Goal: Task Accomplishment & Management: Manage account settings

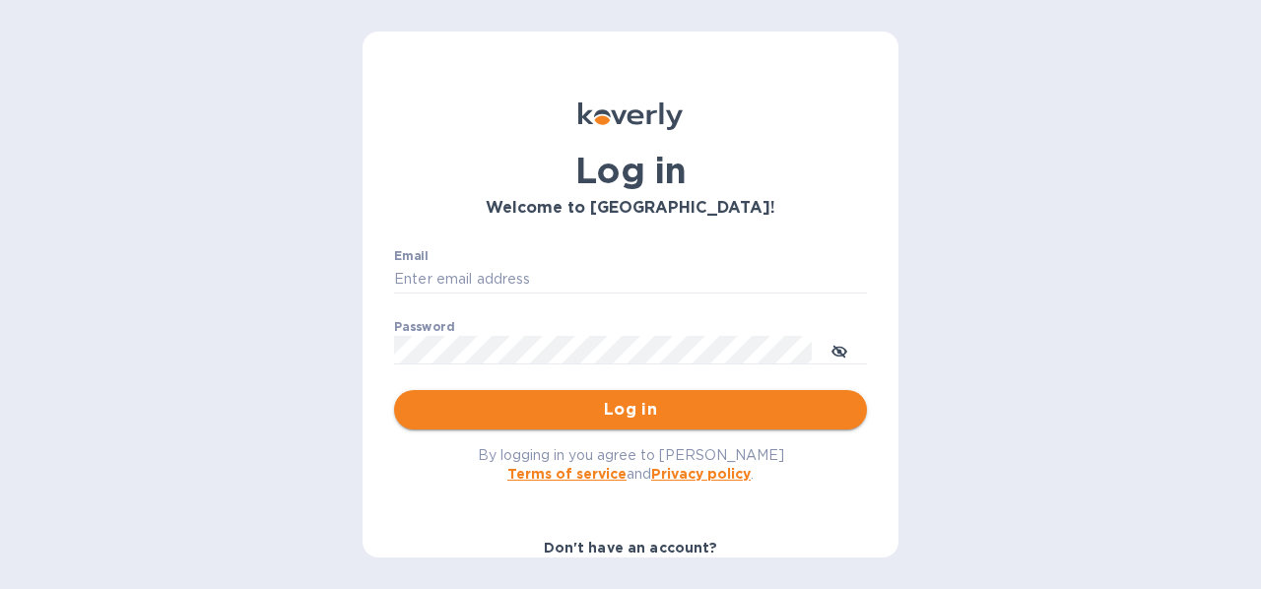
type input "bbinter@aol.com"
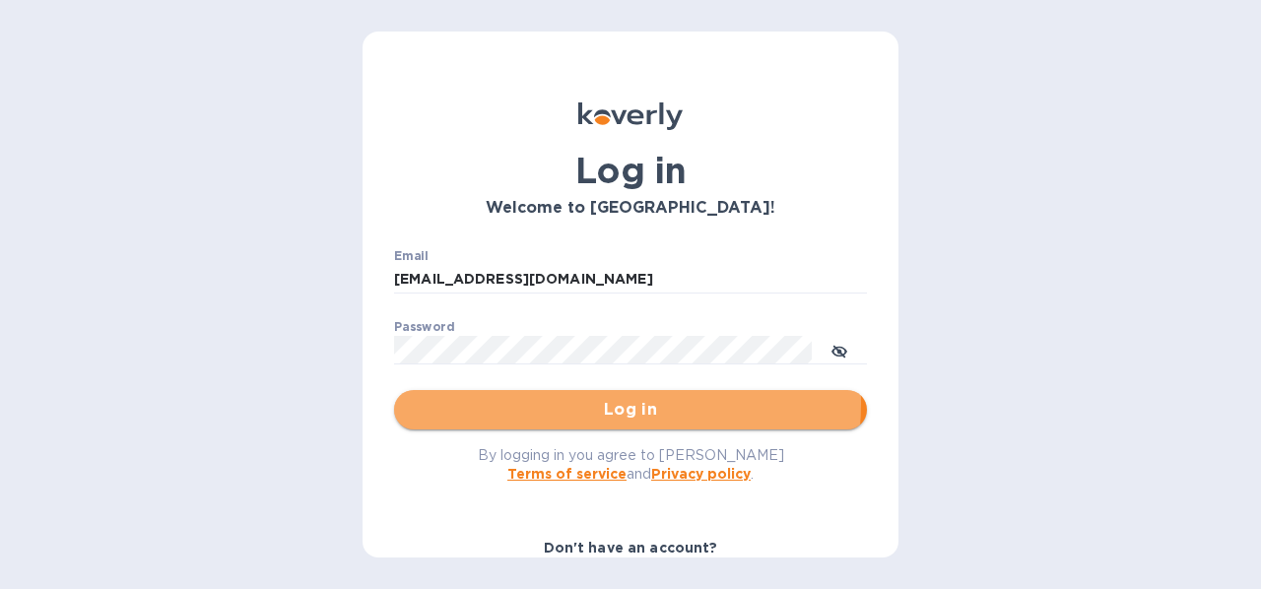
click at [595, 403] on span "Log in" at bounding box center [631, 410] width 442 height 24
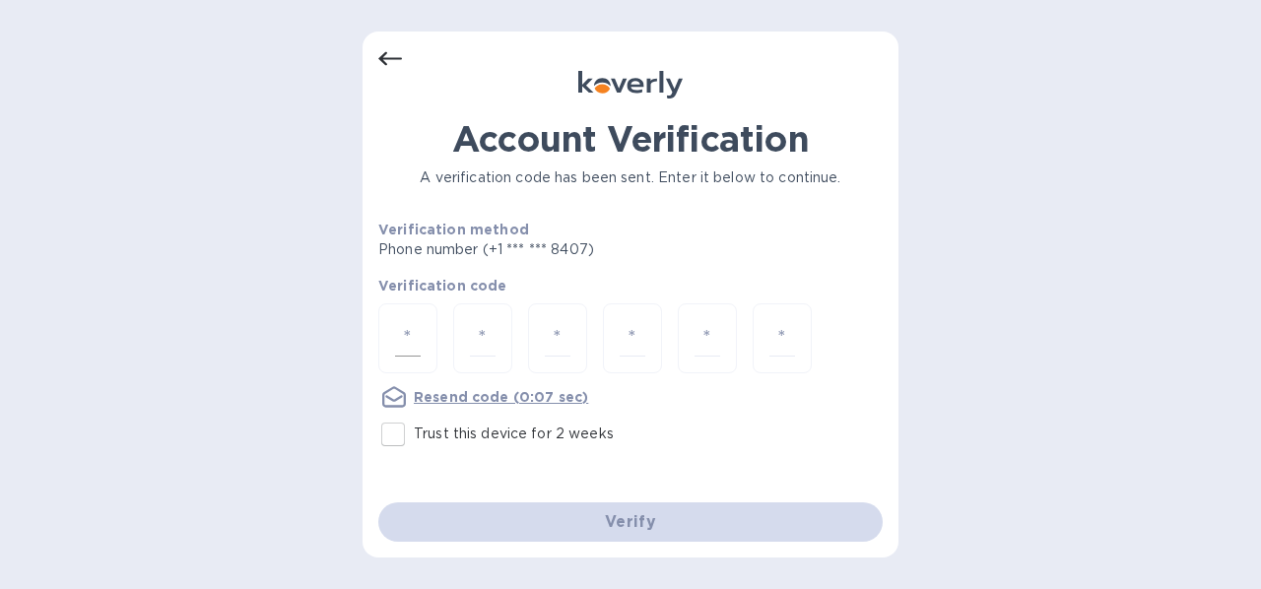
click at [393, 339] on div at bounding box center [407, 339] width 59 height 70
type input "9"
type input "5"
type input "2"
type input "6"
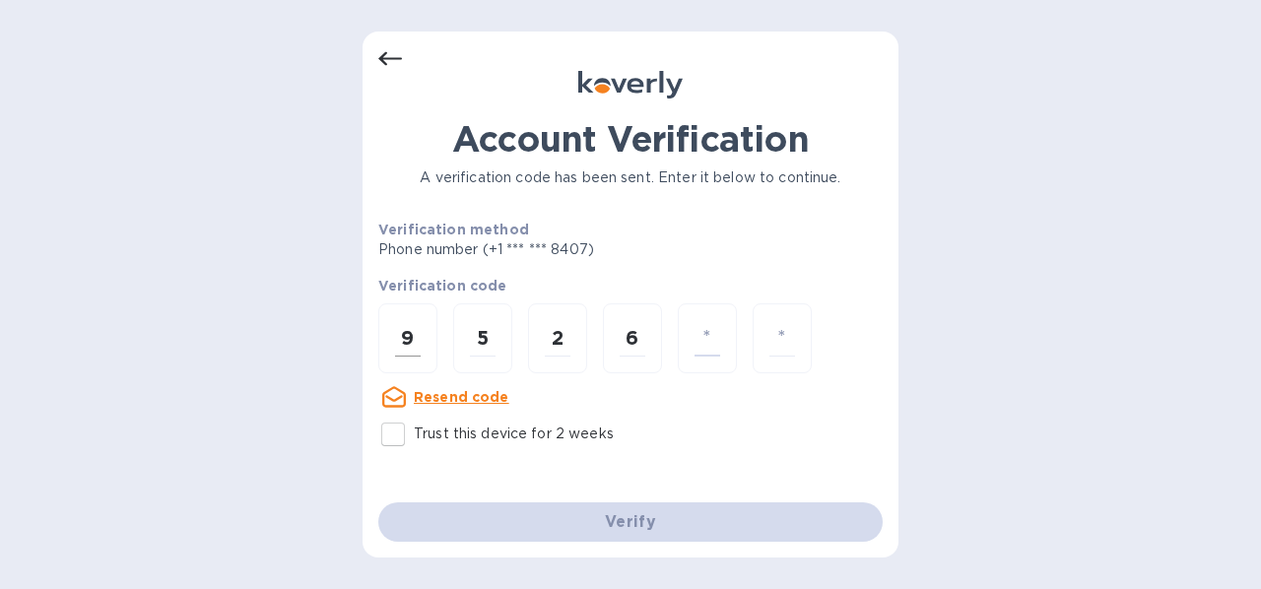
type input "3"
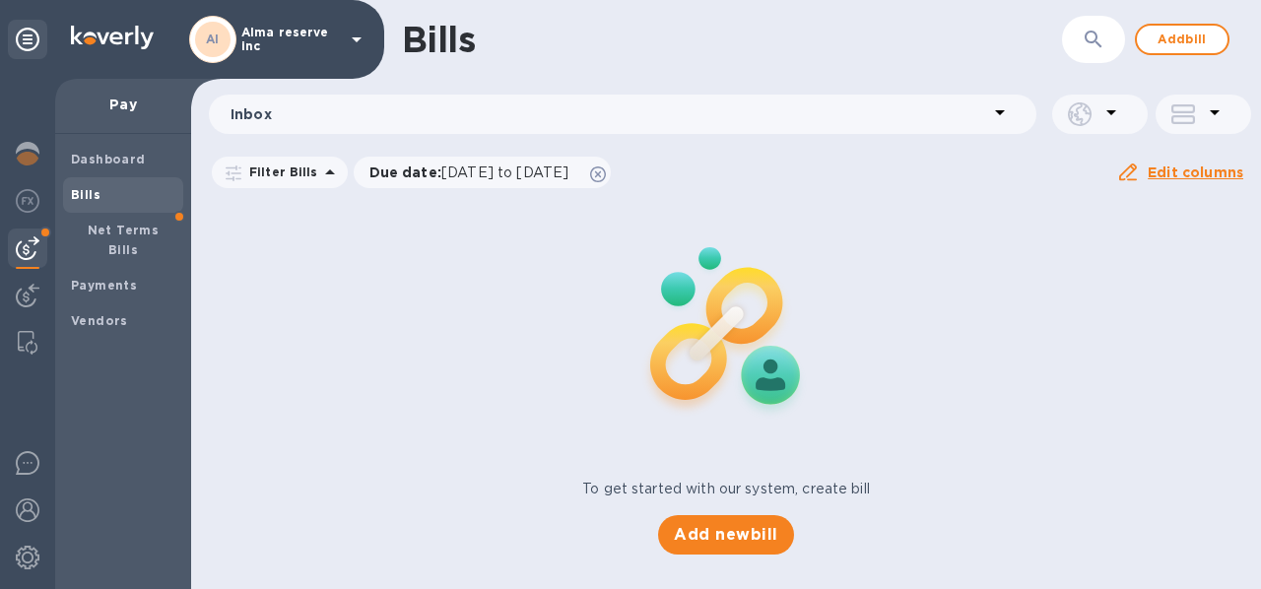
click at [90, 192] on b "Bills" at bounding box center [86, 194] width 30 height 15
click at [130, 161] on b "Dashboard" at bounding box center [108, 159] width 75 height 15
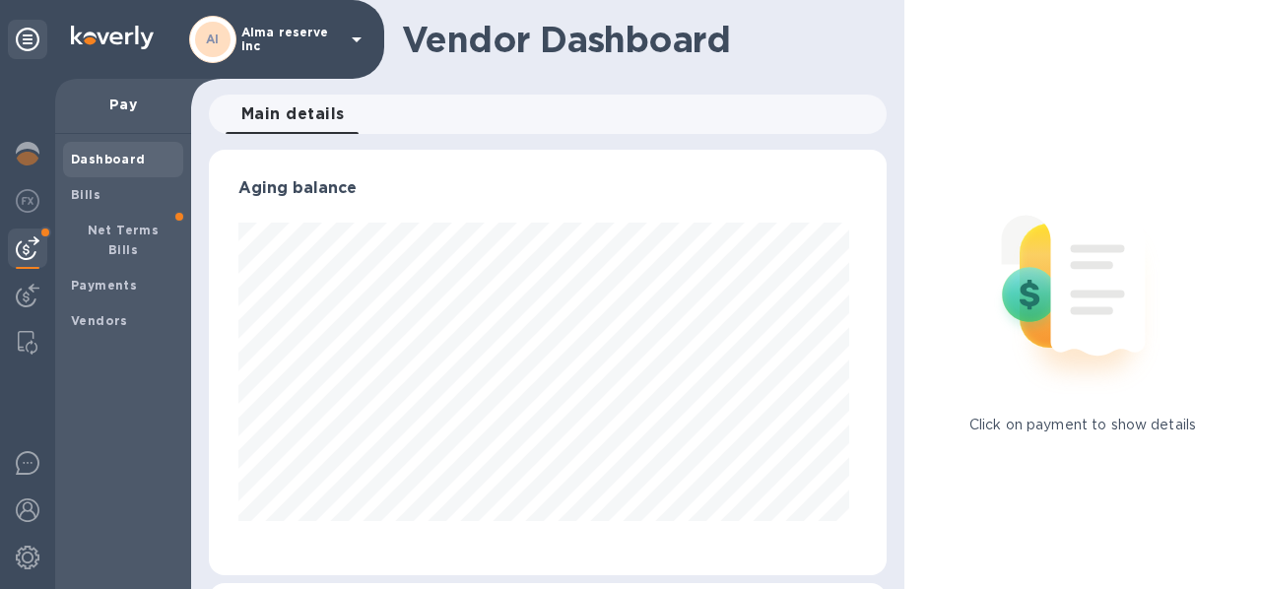
scroll to position [426, 670]
click at [94, 193] on b "Bills" at bounding box center [86, 194] width 30 height 15
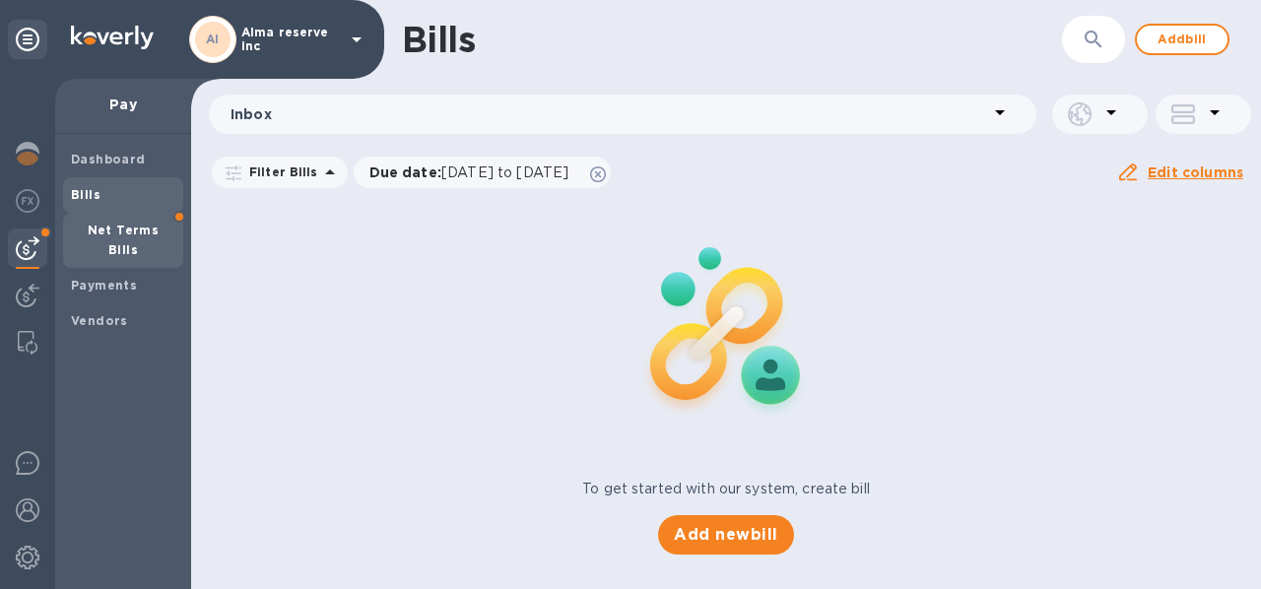
click at [113, 227] on b "Net Terms Bills" at bounding box center [124, 240] width 72 height 34
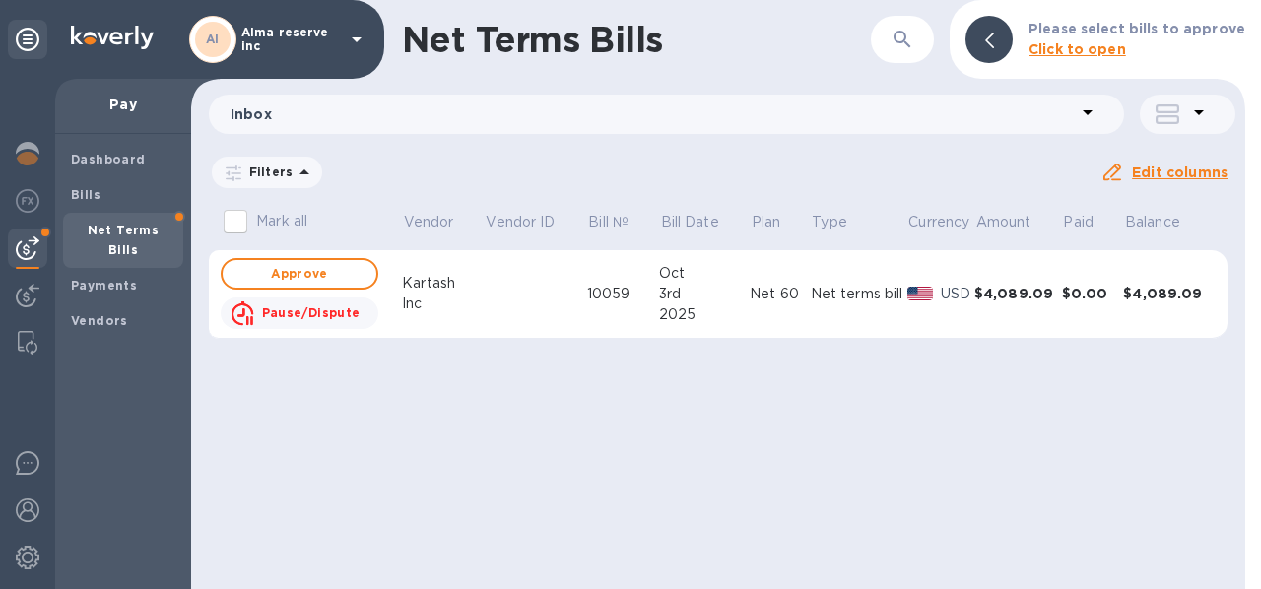
drag, startPoint x: 107, startPoint y: 266, endPoint x: 503, endPoint y: 210, distance: 399.2
click at [516, 211] on div "AI [PERSON_NAME] reserve inc Pay Dashboard Bills Net Terms Bills Payments Vendo…" at bounding box center [630, 294] width 1261 height 589
click at [310, 278] on span "Approve" at bounding box center [299, 274] width 122 height 24
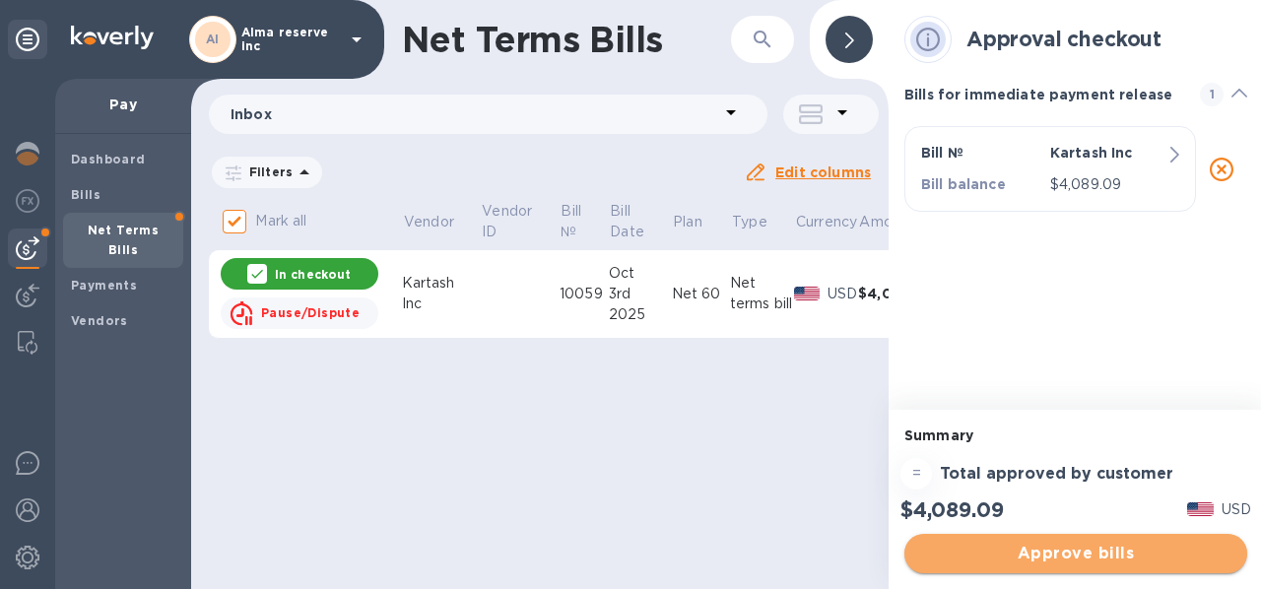
click at [1120, 551] on span "Approve bills" at bounding box center [1075, 554] width 311 height 24
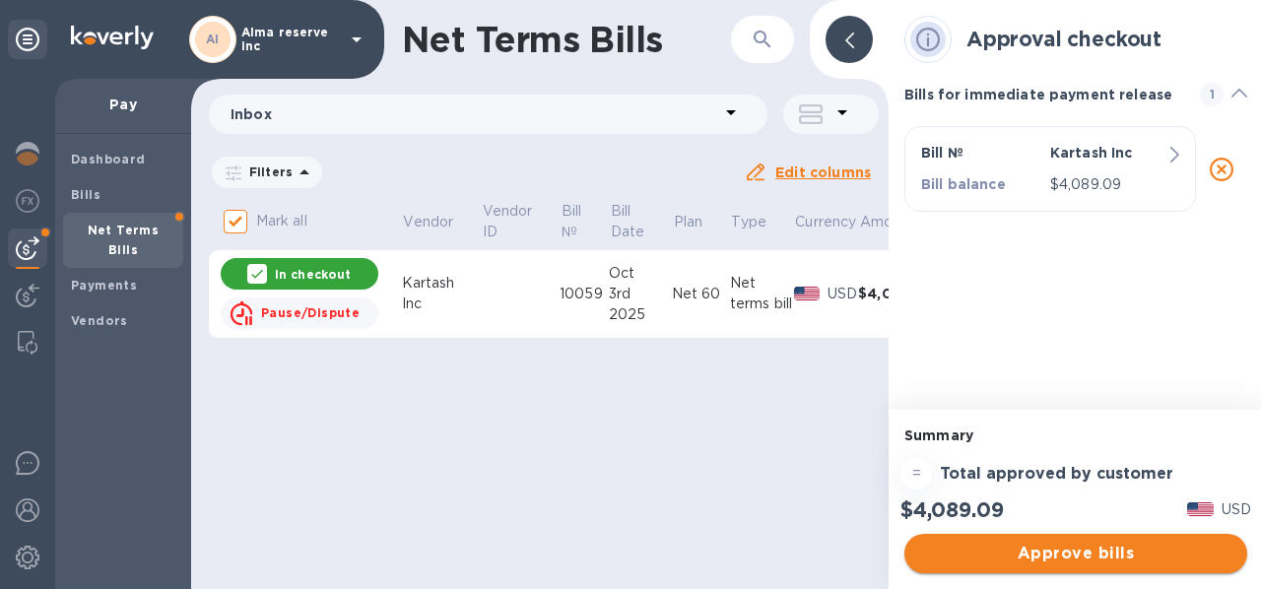
checkbox input "false"
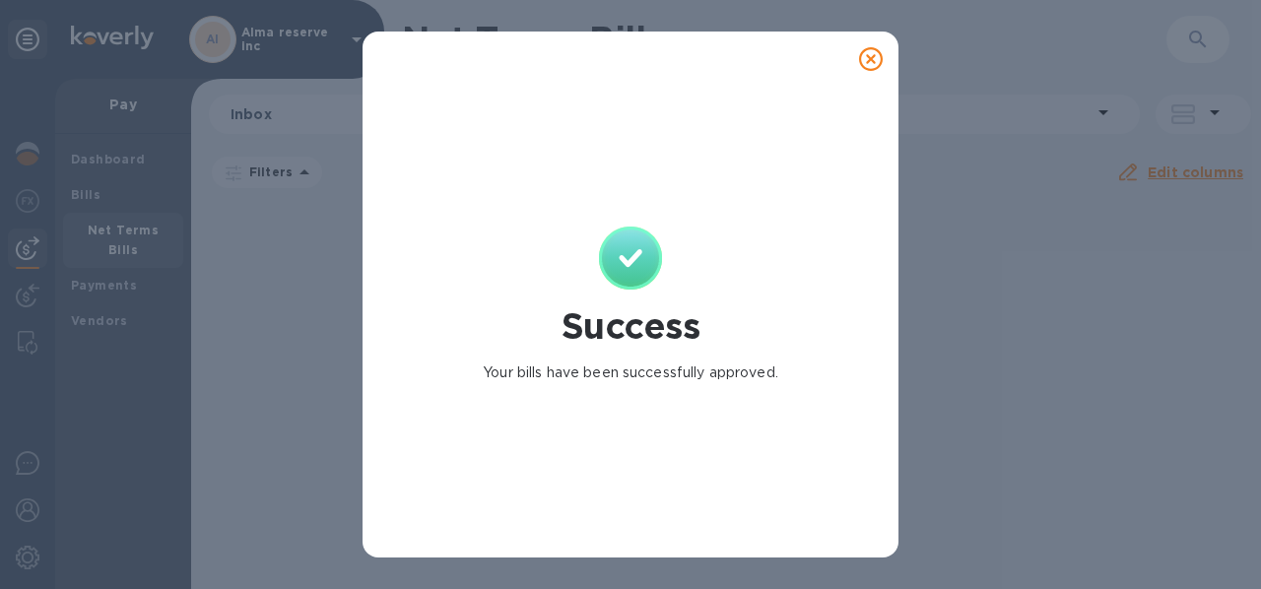
click at [869, 57] on icon at bounding box center [871, 59] width 24 height 24
